Goal: Task Accomplishment & Management: Use online tool/utility

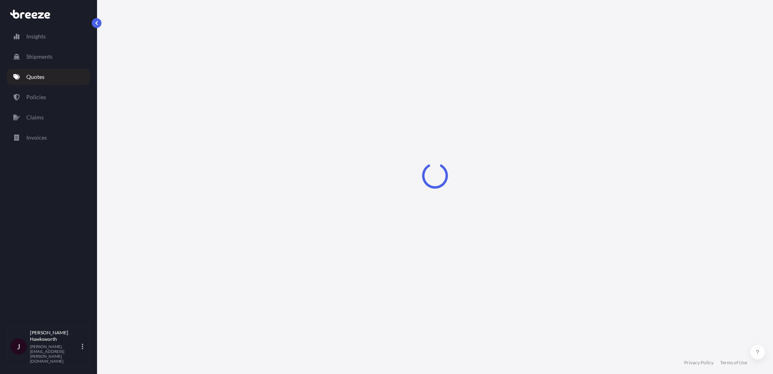
select select "Road"
select select "Sea"
select select "Road"
select select "1"
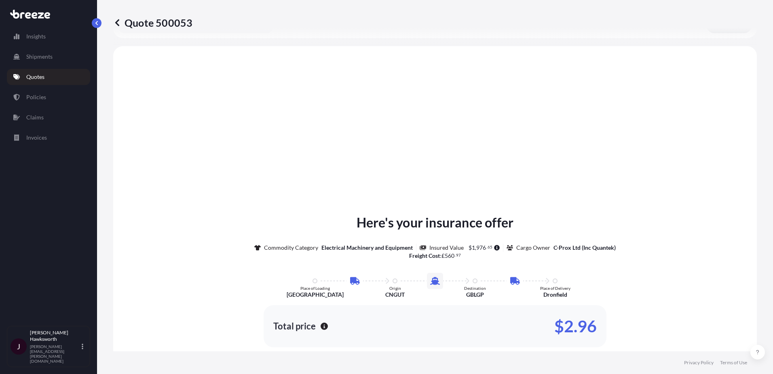
scroll to position [324, 0]
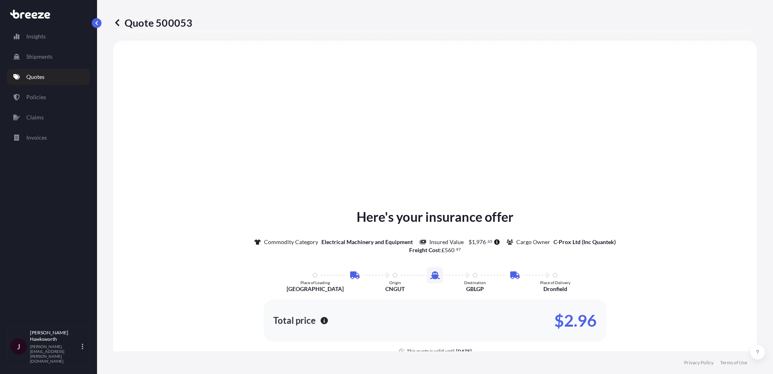
click at [346, 138] on div "Here's your insurance offer Commodity Category Electrical Machinery and Equipme…" at bounding box center [435, 299] width 621 height 495
click at [337, 140] on div "Here's your insurance offer Commodity Category Electrical Machinery and Equipme…" at bounding box center [435, 299] width 621 height 495
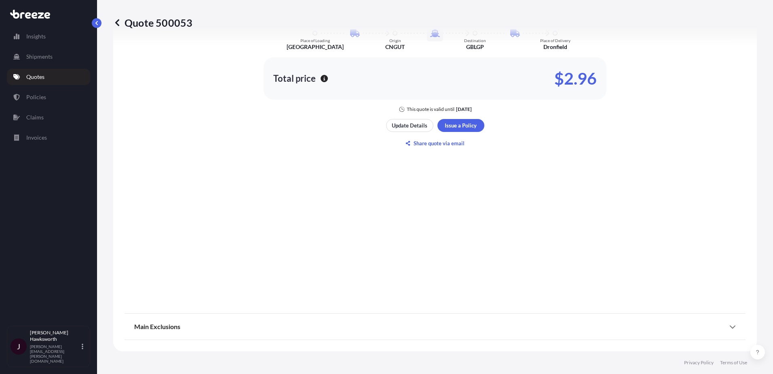
click at [296, 162] on div "Here's your insurance offer Commodity Category Electrical Machinery and Equipme…" at bounding box center [435, 57] width 621 height 495
click at [394, 190] on div "Here's your insurance offer Commodity Category Electrical Machinery and Equipme…" at bounding box center [435, 57] width 621 height 495
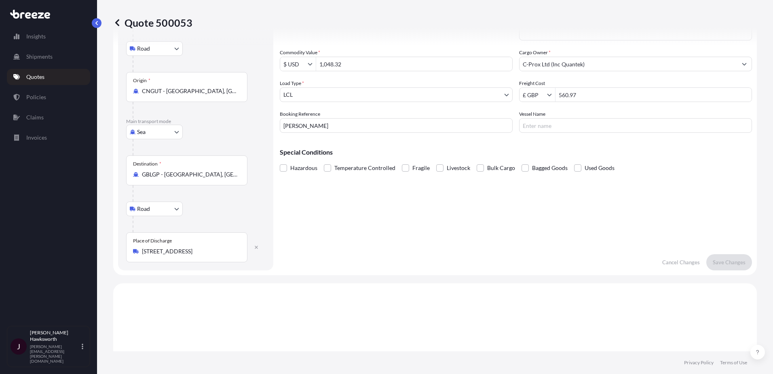
scroll to position [0, 0]
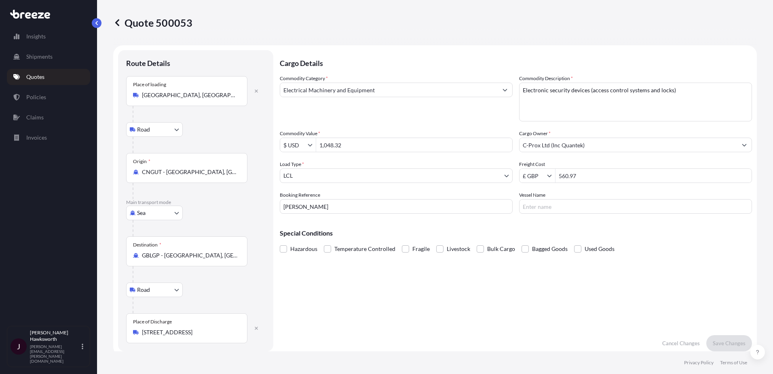
click at [303, 144] on input "$ USD" at bounding box center [293, 144] width 27 height 15
click at [305, 179] on div "£ GBP" at bounding box center [298, 178] width 32 height 15
type input "£ GBP"
click at [740, 349] on button "Save Changes" at bounding box center [729, 343] width 46 height 16
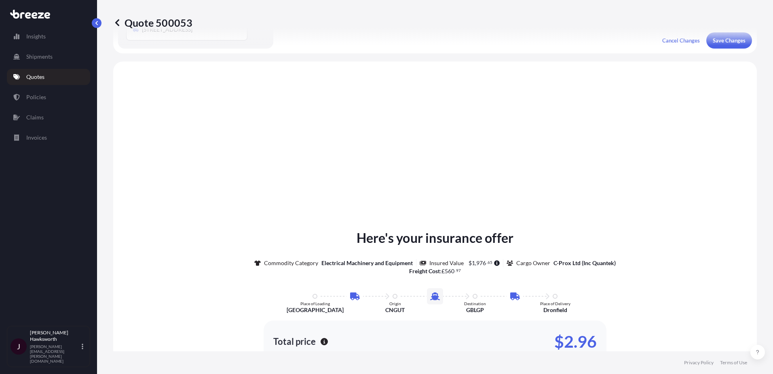
scroll to position [324, 0]
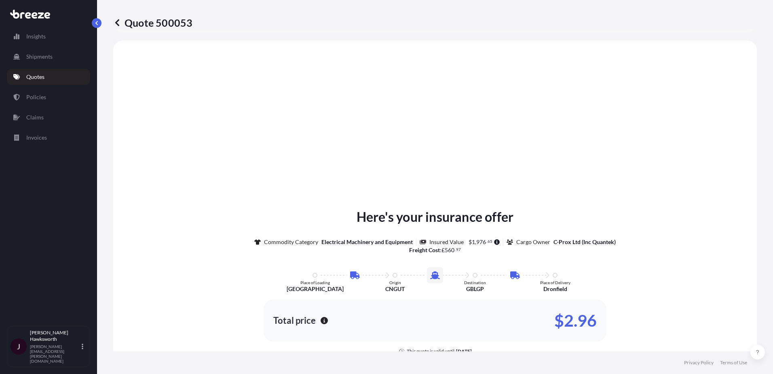
select select "Road"
select select "Sea"
select select "Road"
select select "1"
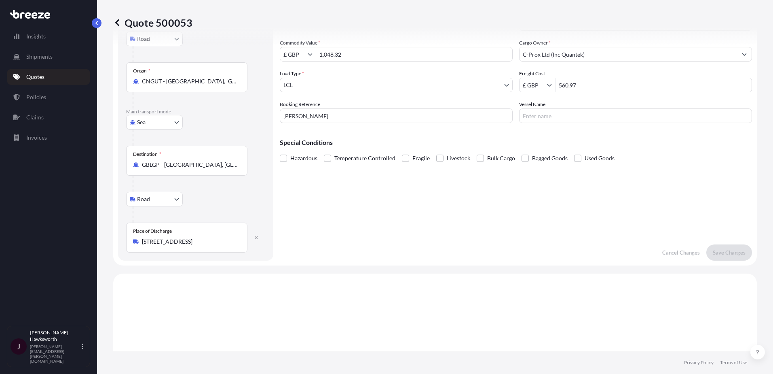
scroll to position [0, 0]
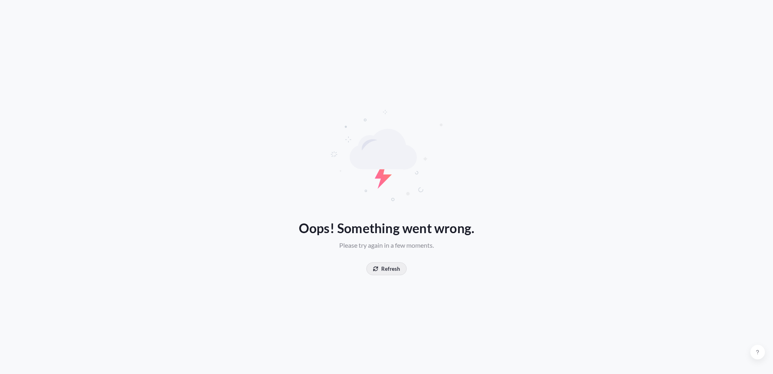
click at [364, 279] on div "Oops! Something went wrong. Please try again in a few moments. Refresh" at bounding box center [386, 187] width 773 height 374
click at [370, 277] on div "Oops! Something went wrong. Please try again in a few moments. Refresh" at bounding box center [386, 187] width 773 height 374
click at [382, 274] on button "Refresh" at bounding box center [386, 268] width 40 height 13
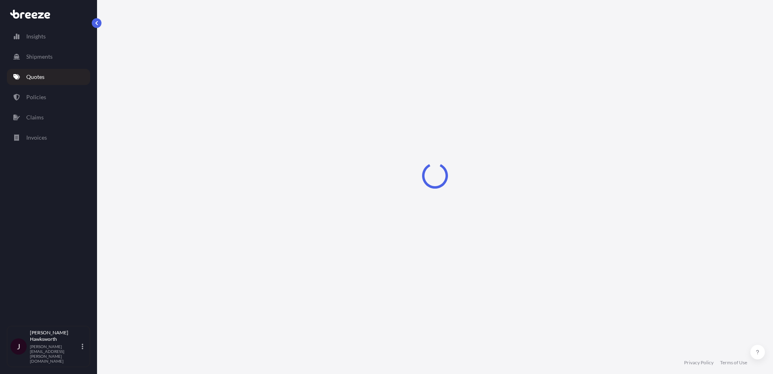
select select "Road"
select select "Sea"
select select "Road"
select select "1"
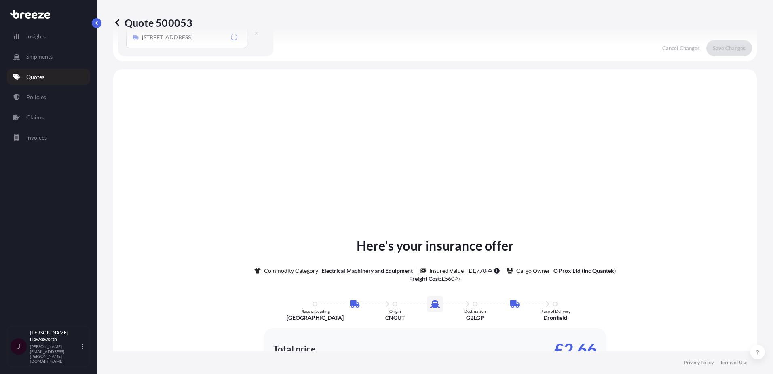
scroll to position [324, 0]
